Goal: Find specific page/section: Find specific page/section

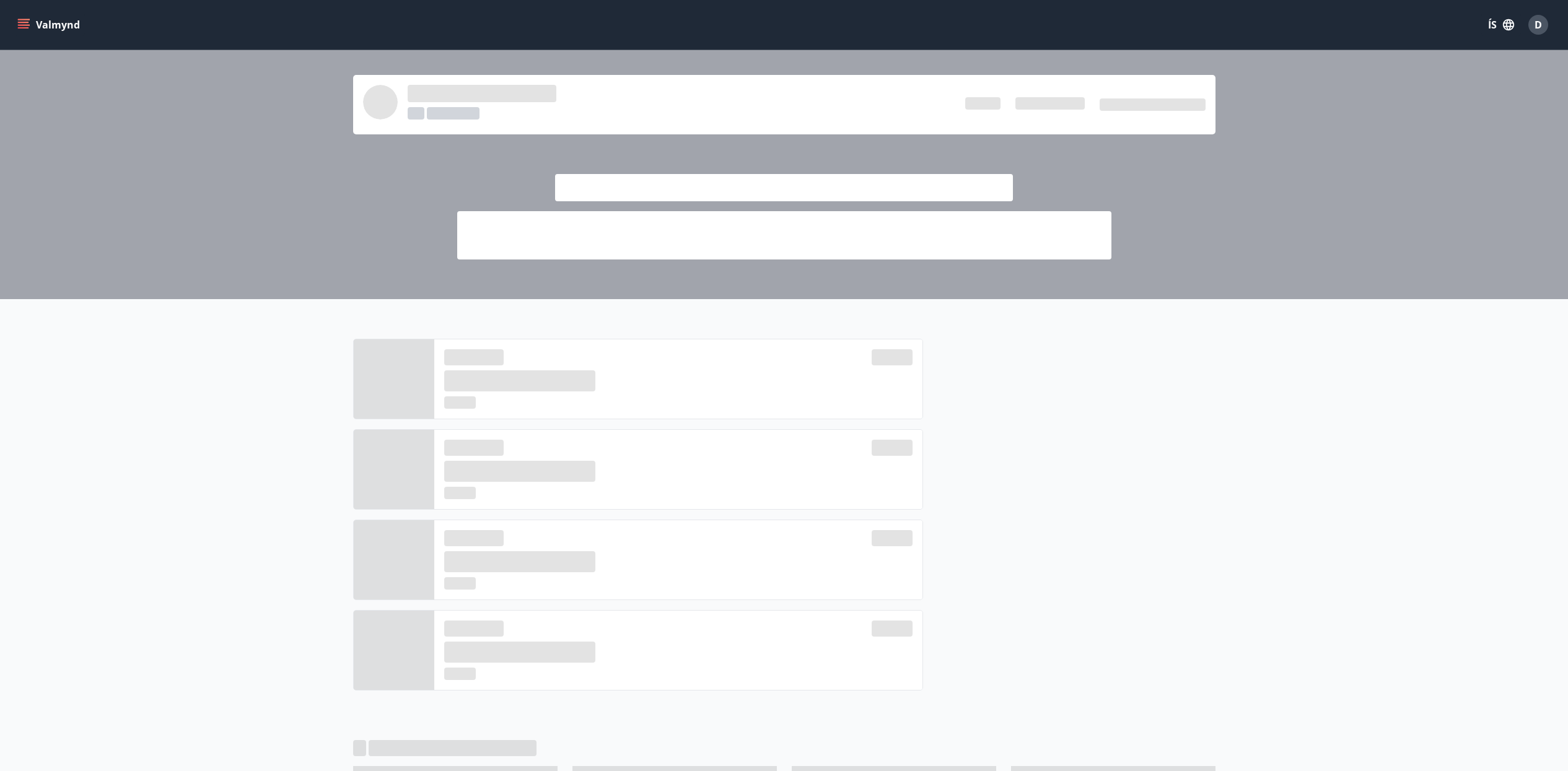
click at [27, 30] on icon "menu" at bounding box center [23, 25] width 13 height 13
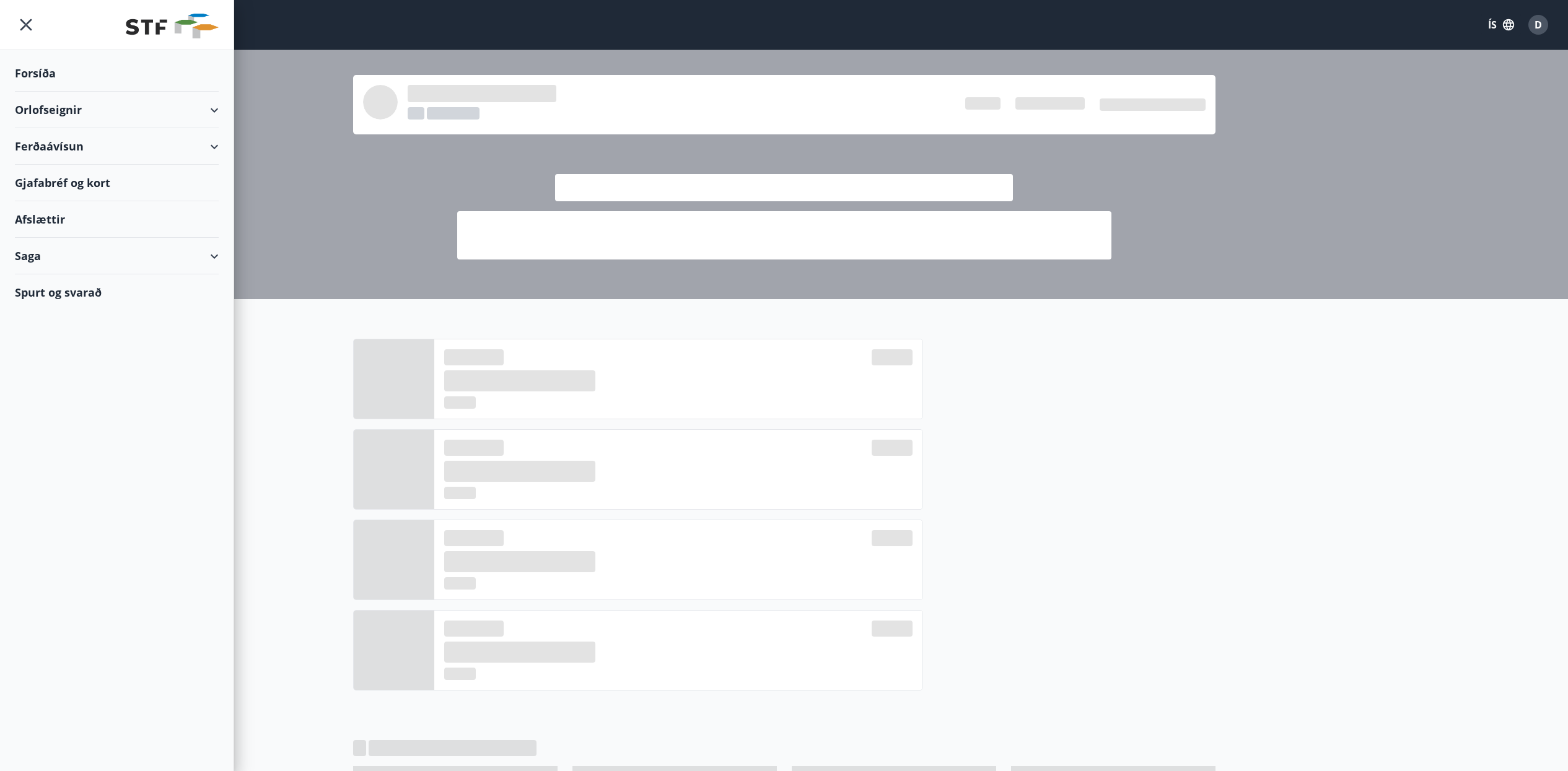
click at [86, 106] on div "Orlofseignir" at bounding box center [116, 110] width 204 height 37
click at [90, 145] on div "Framboð" at bounding box center [116, 141] width 184 height 26
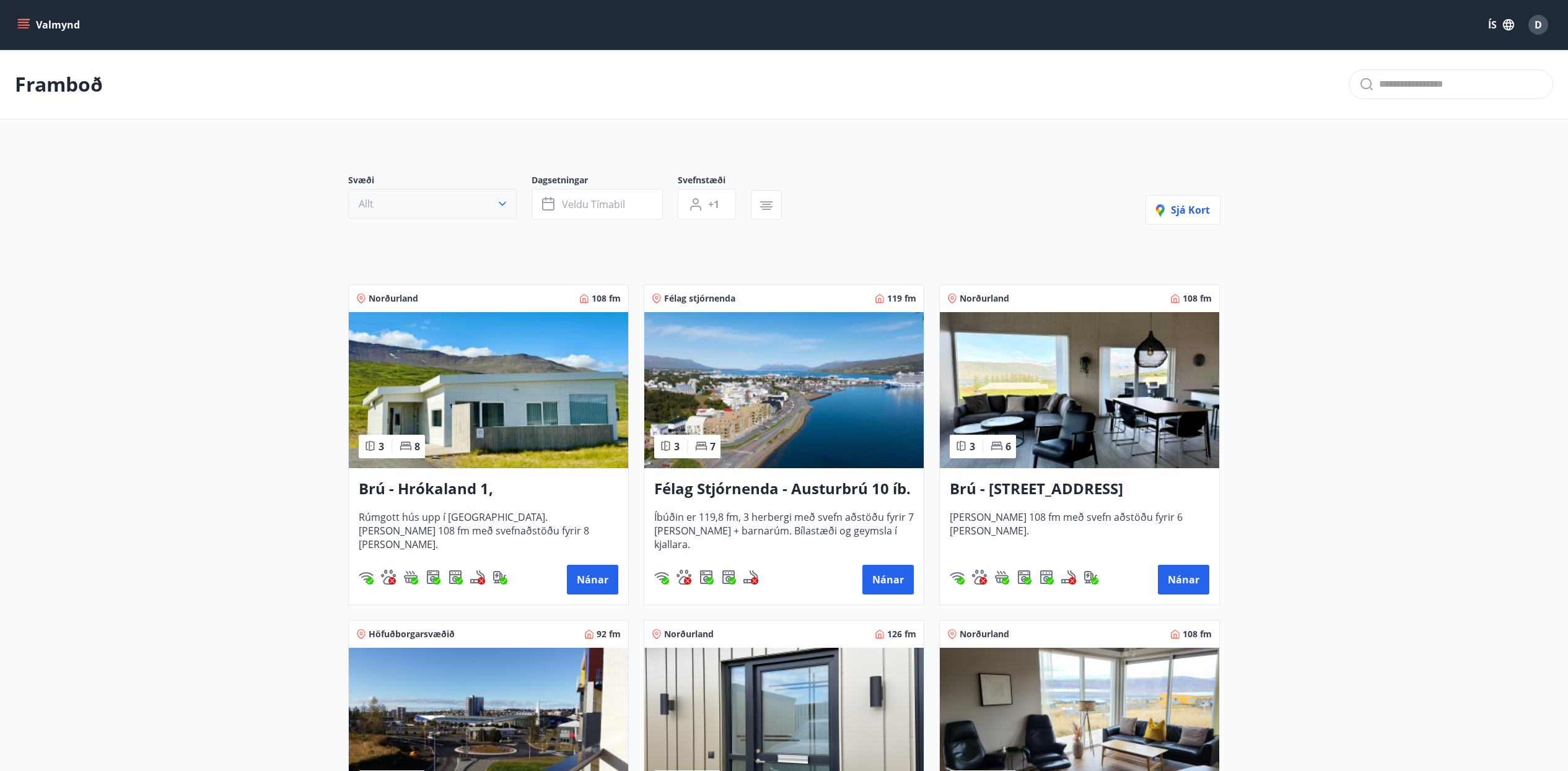
click at [514, 208] on button "Allt" at bounding box center [432, 204] width 168 height 30
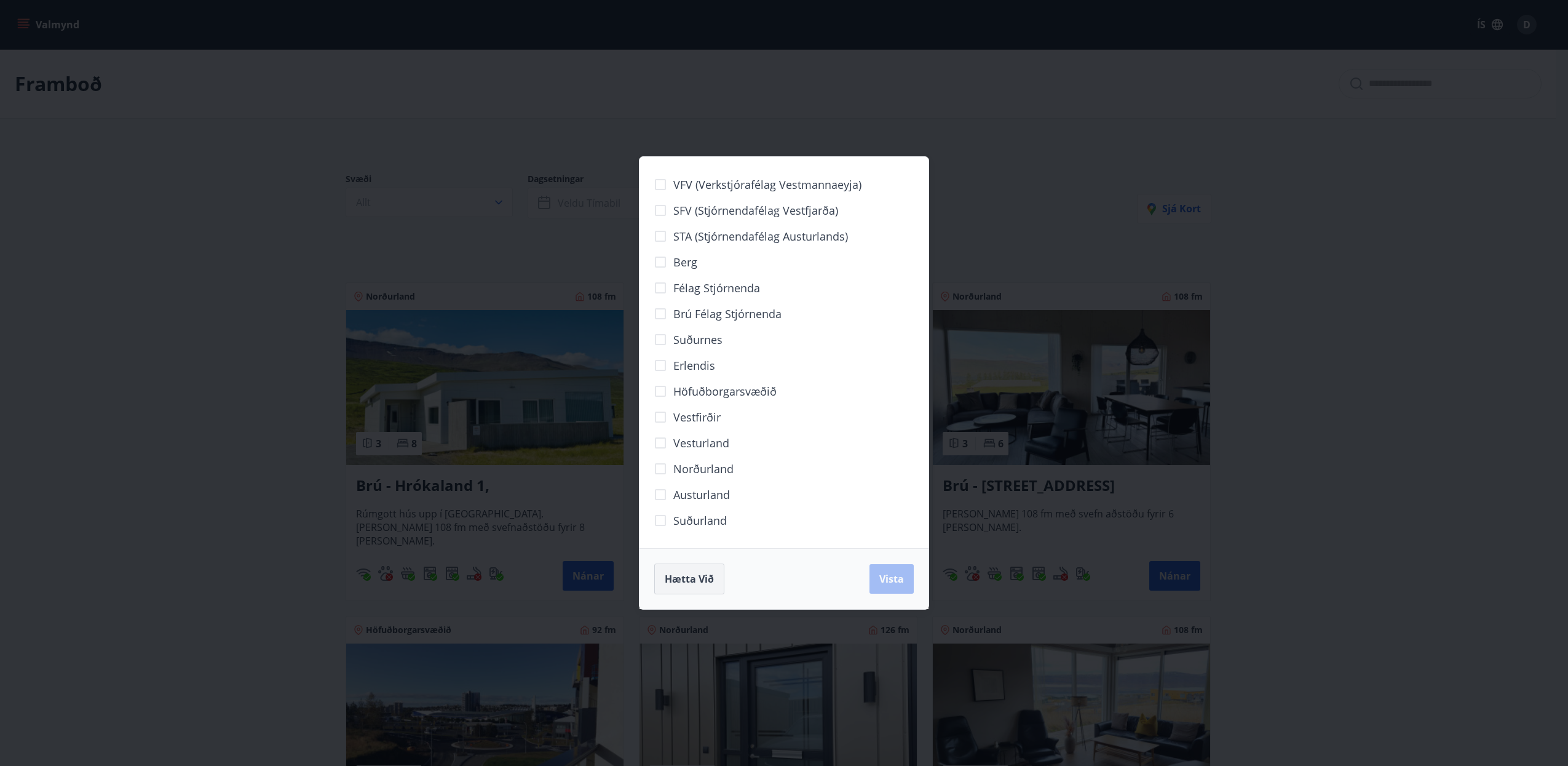
click at [708, 586] on button "Hætta við" at bounding box center [690, 579] width 70 height 31
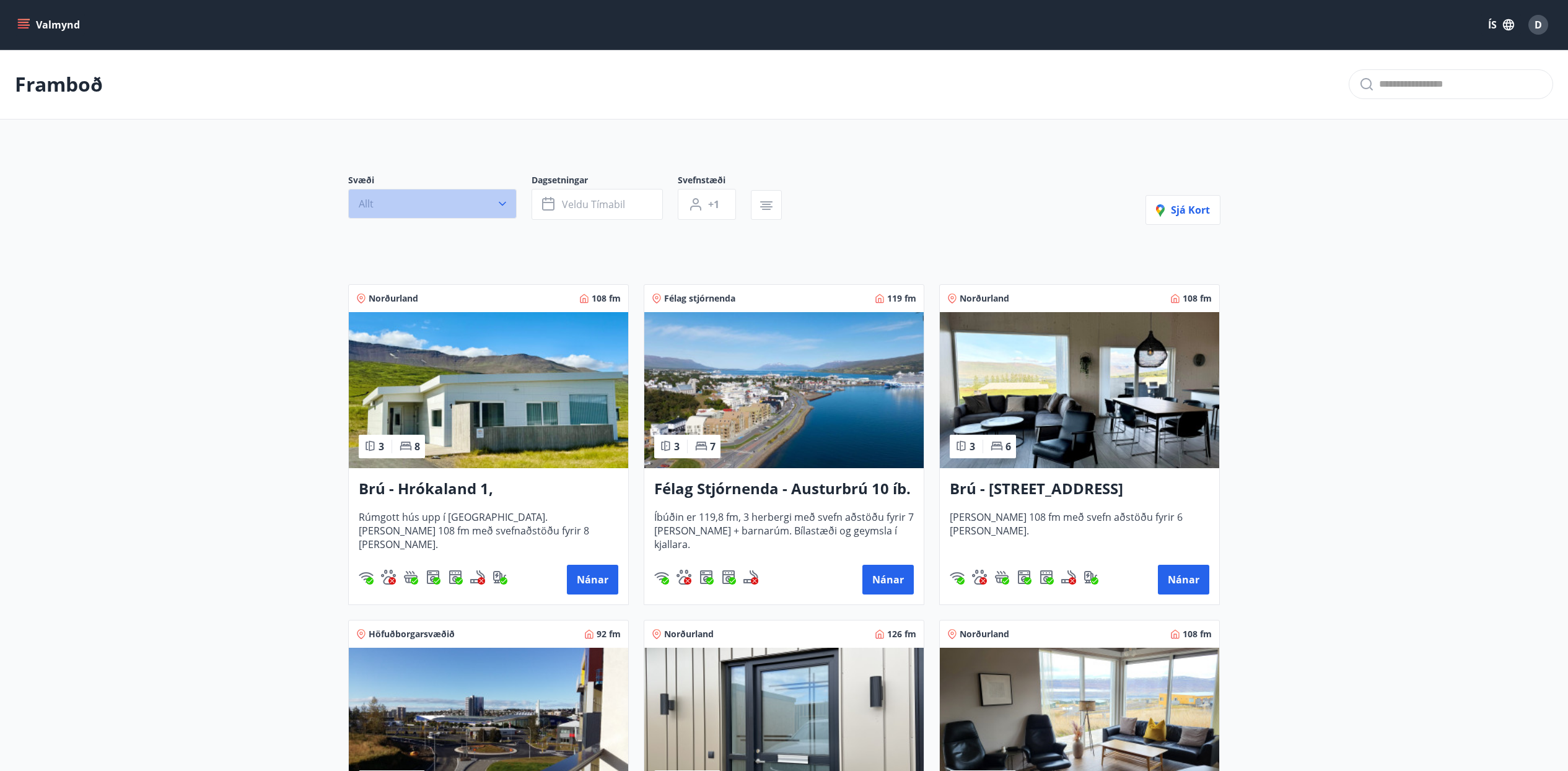
click at [422, 209] on button "Allt" at bounding box center [432, 204] width 168 height 30
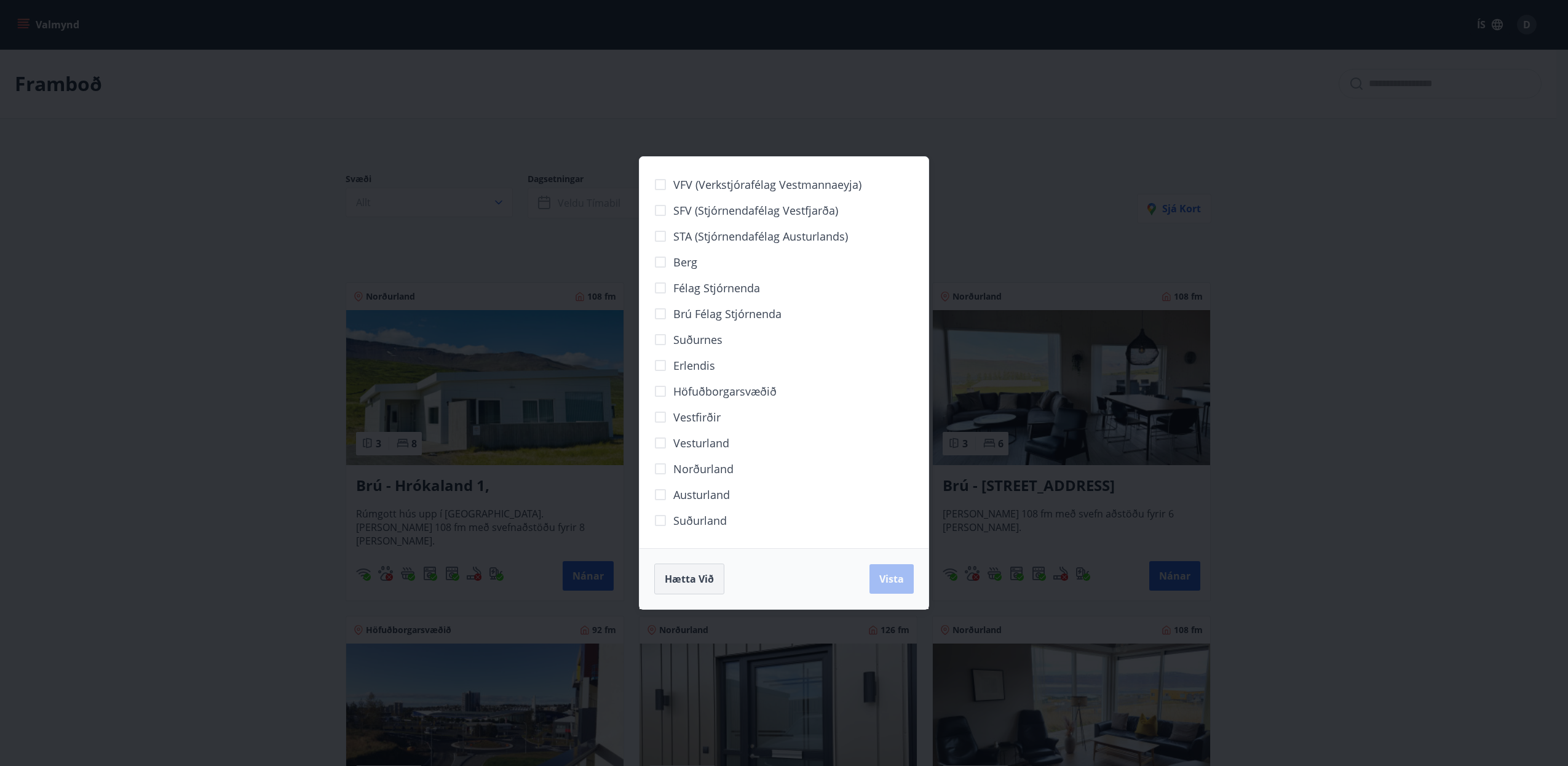
click at [690, 581] on span "Hætta við" at bounding box center [690, 579] width 49 height 13
